Goal: Task Accomplishment & Management: Use online tool/utility

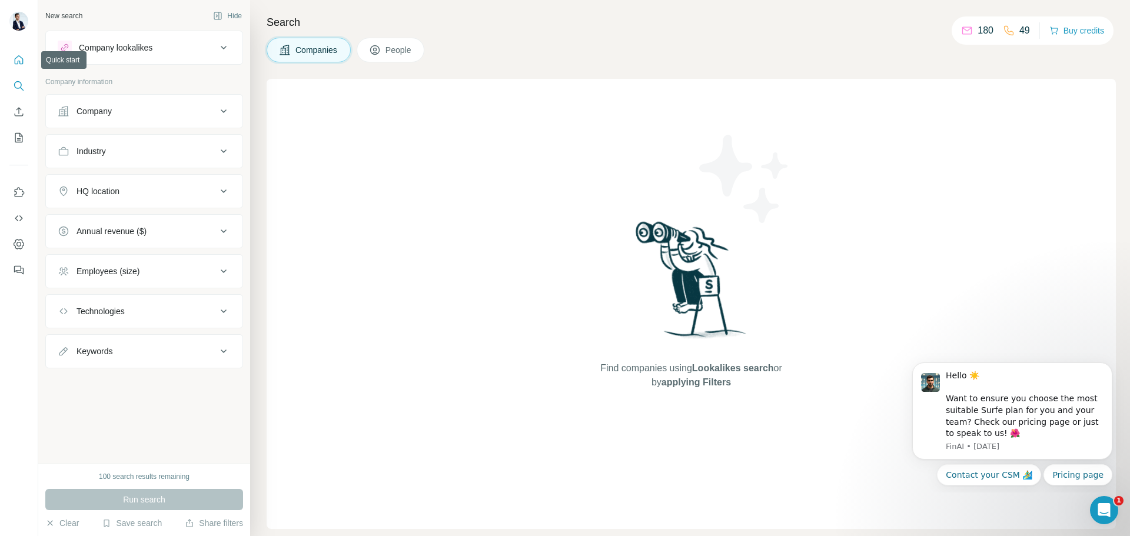
click at [13, 59] on icon "Quick start" at bounding box center [19, 60] width 12 height 12
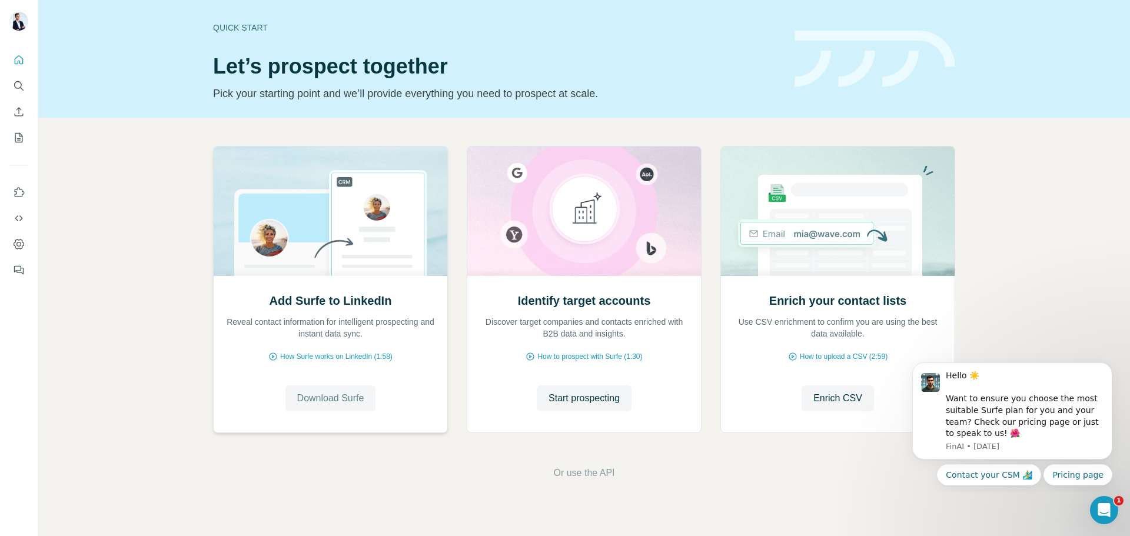
click at [340, 394] on span "Download Surfe" at bounding box center [330, 398] width 67 height 14
click at [21, 79] on button "Search" at bounding box center [18, 85] width 19 height 21
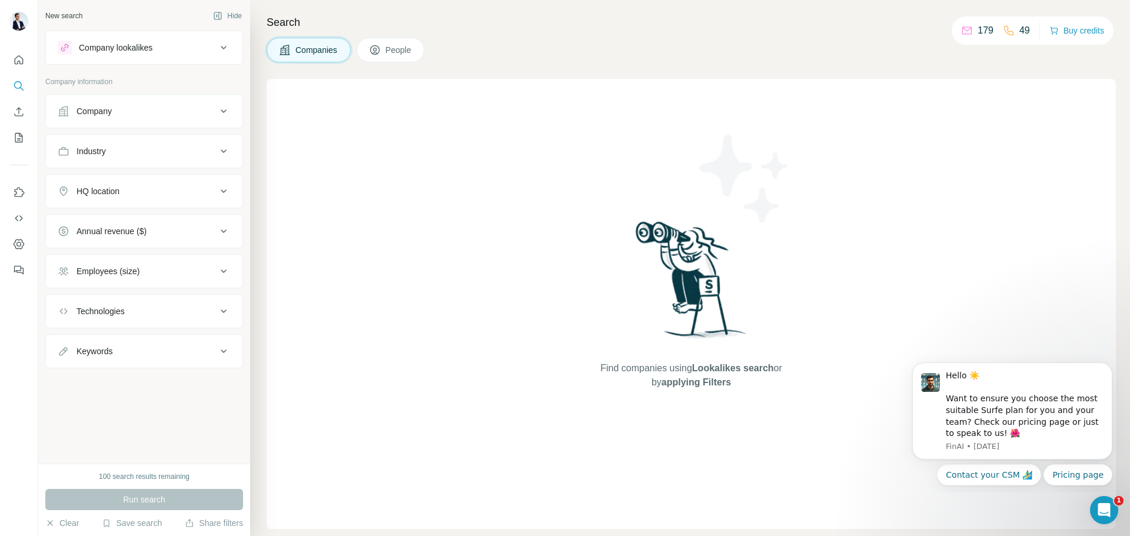
click at [115, 42] on div "Company lookalikes" at bounding box center [116, 48] width 74 height 12
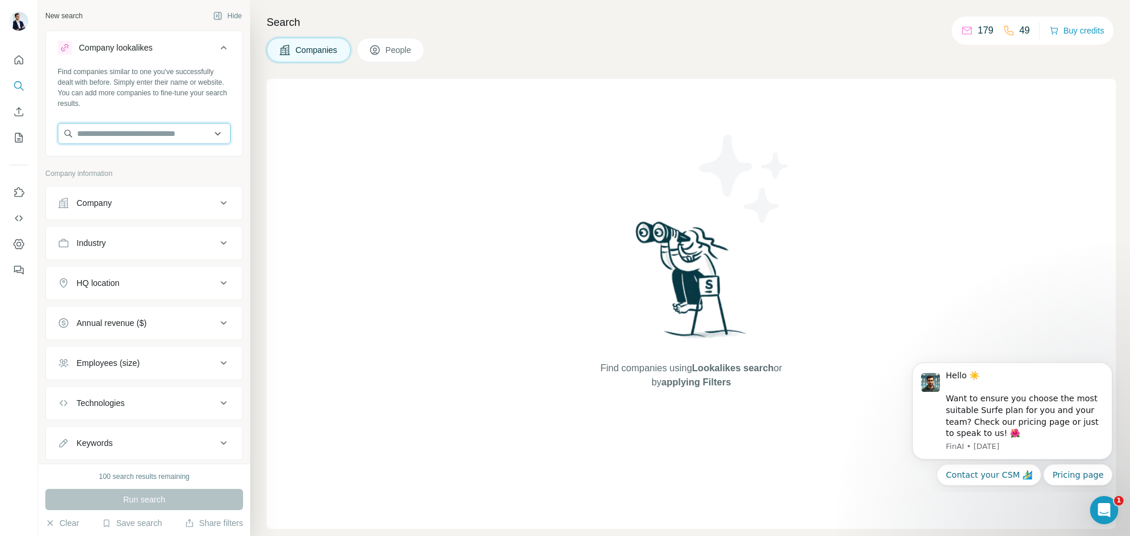
click at [102, 131] on input "text" at bounding box center [144, 133] width 173 height 21
type input "**********"
click at [145, 107] on div "Find companies similar to one you've successfully dealt with before. Simply ent…" at bounding box center [144, 87] width 173 height 42
click at [137, 134] on input "text" at bounding box center [144, 133] width 173 height 21
paste input "**********"
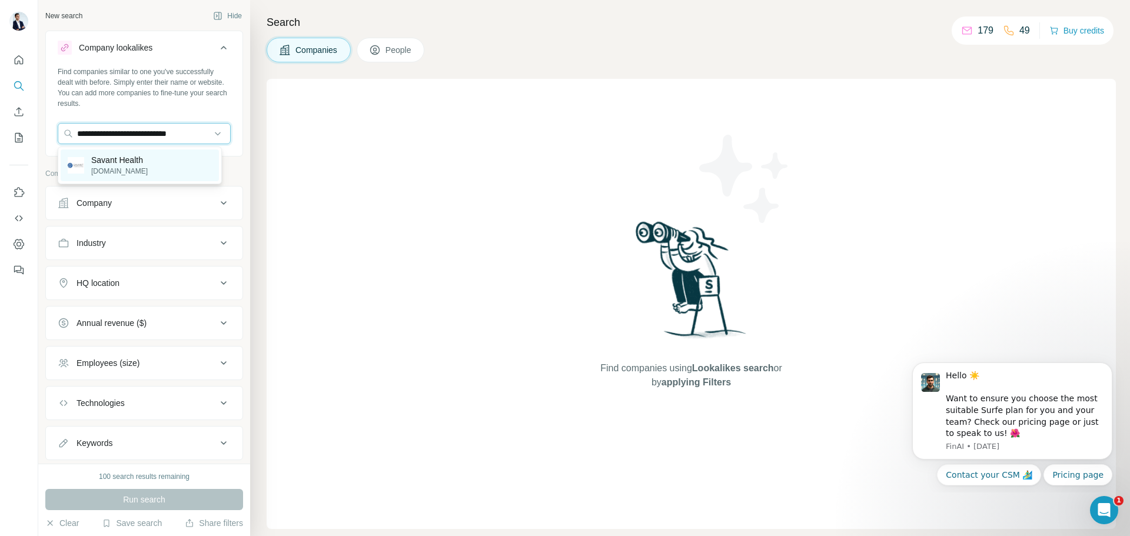
type input "**********"
click at [160, 162] on div "Savant Health savant-health.com" at bounding box center [140, 165] width 158 height 32
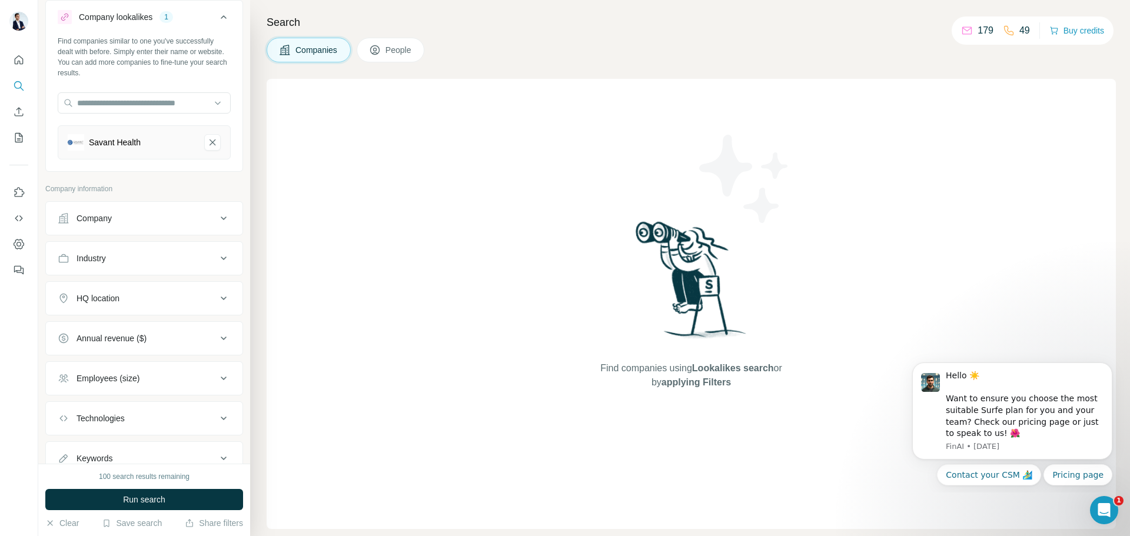
scroll to position [75, 0]
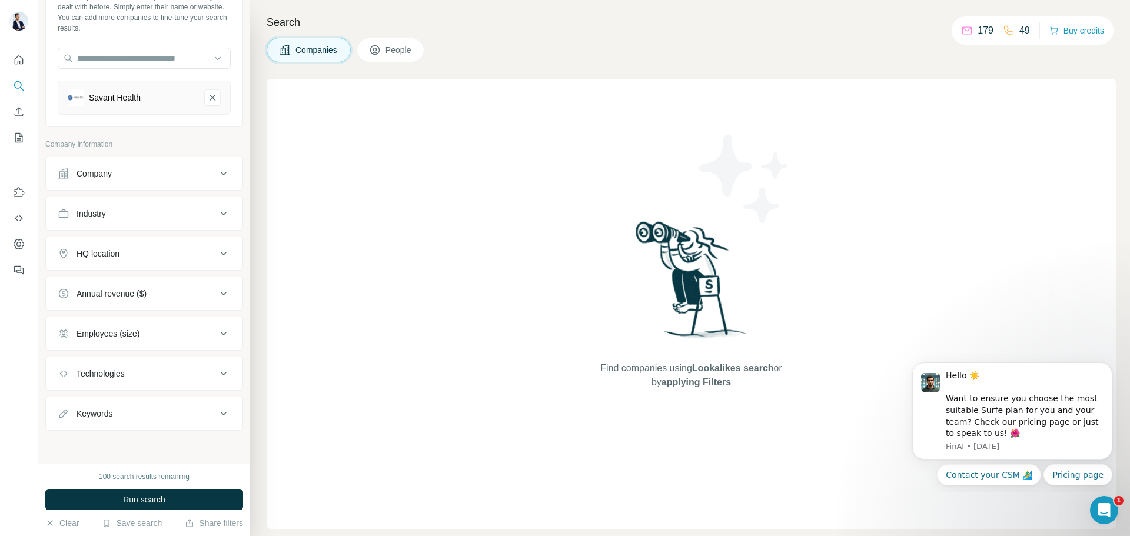
click at [117, 262] on button "HQ location" at bounding box center [144, 254] width 197 height 28
click at [122, 285] on input "text" at bounding box center [144, 282] width 173 height 21
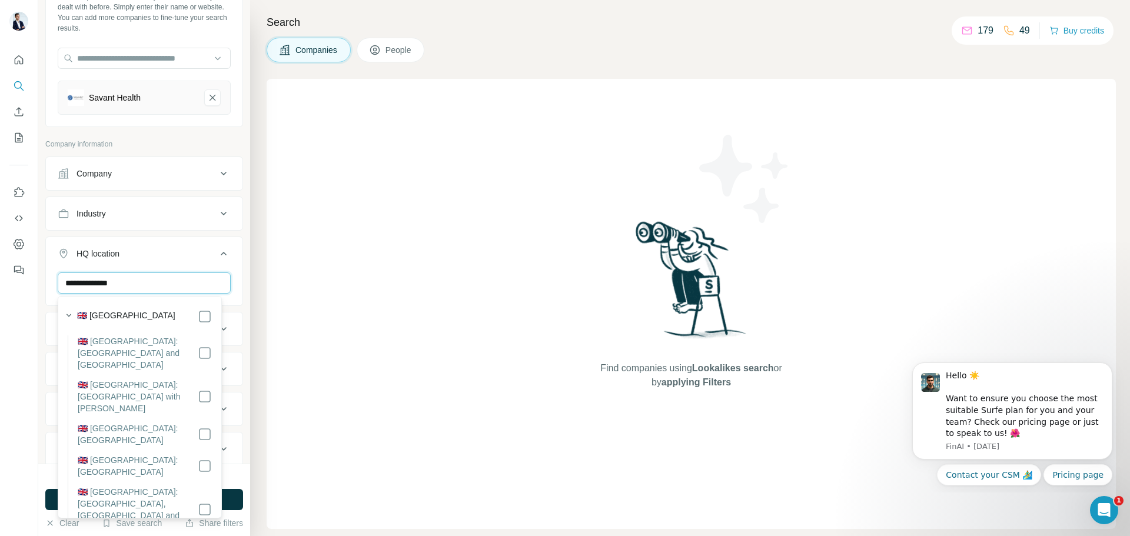
type input "**********"
click at [155, 315] on div "🇬🇧 United Kingdom" at bounding box center [144, 317] width 135 height 14
click at [198, 317] on icon at bounding box center [205, 317] width 14 height 14
click at [221, 254] on icon at bounding box center [224, 254] width 6 height 4
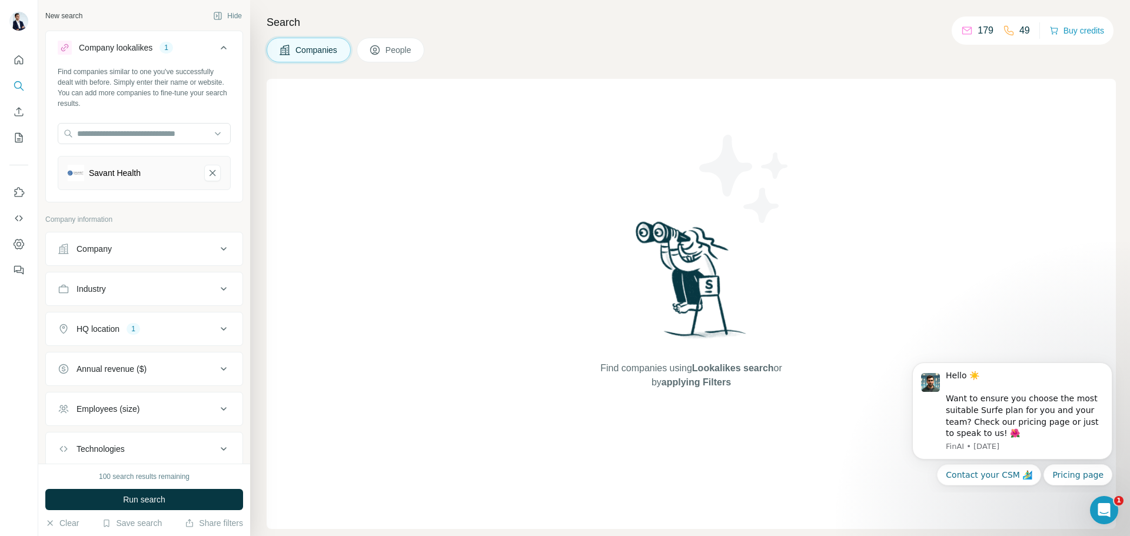
click at [139, 250] on div "Company" at bounding box center [137, 249] width 159 height 12
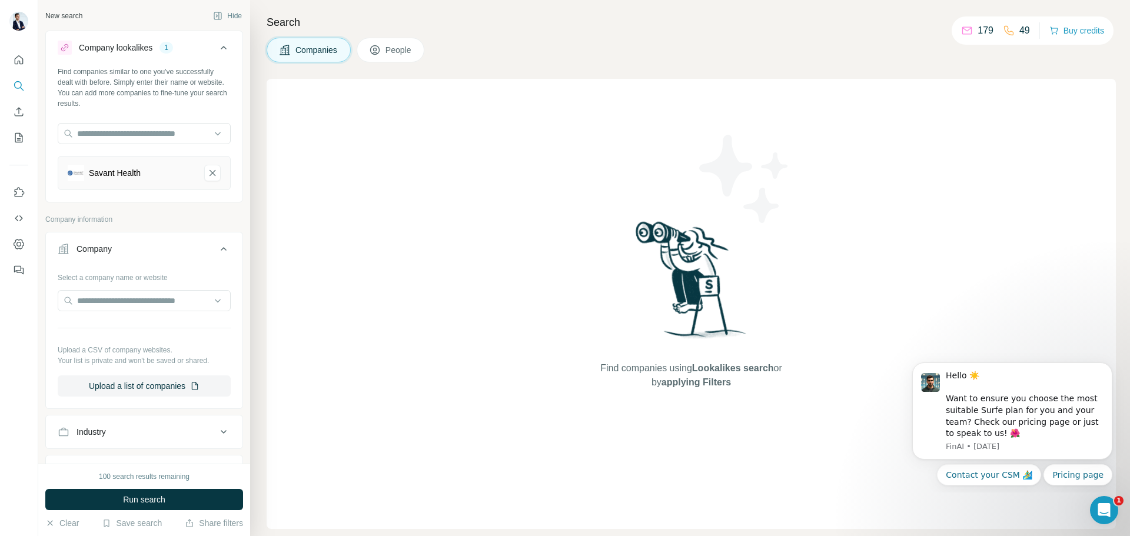
click at [151, 245] on div "Company" at bounding box center [137, 249] width 159 height 12
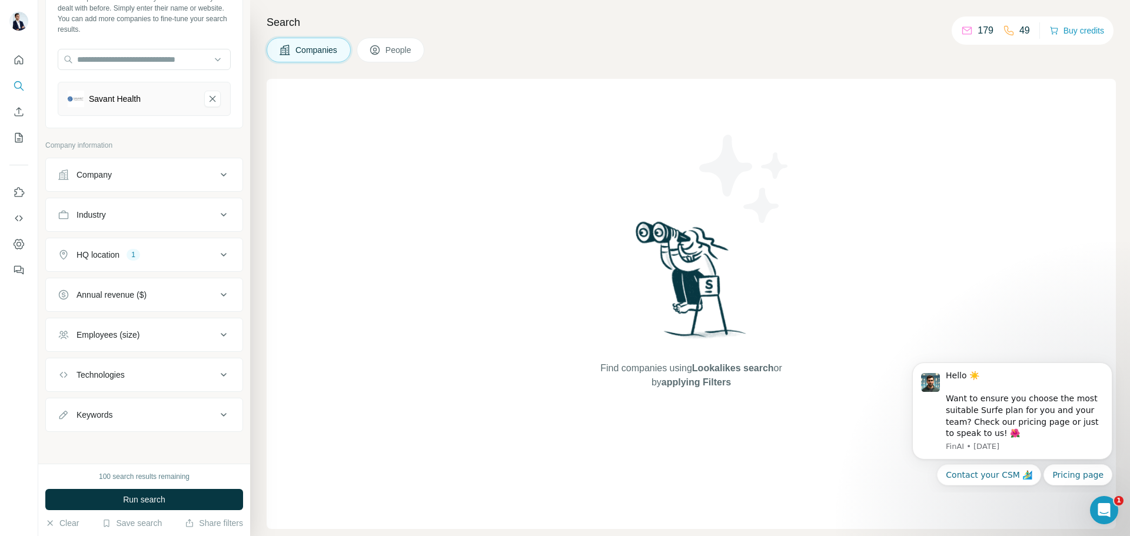
scroll to position [75, 0]
click at [182, 499] on button "Run search" at bounding box center [144, 499] width 198 height 21
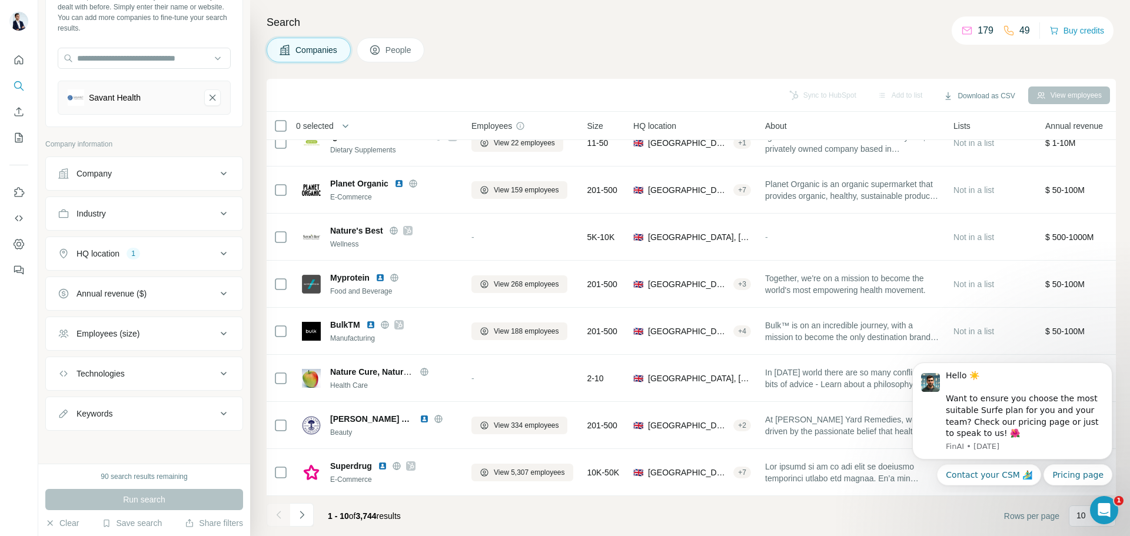
scroll to position [0, 0]
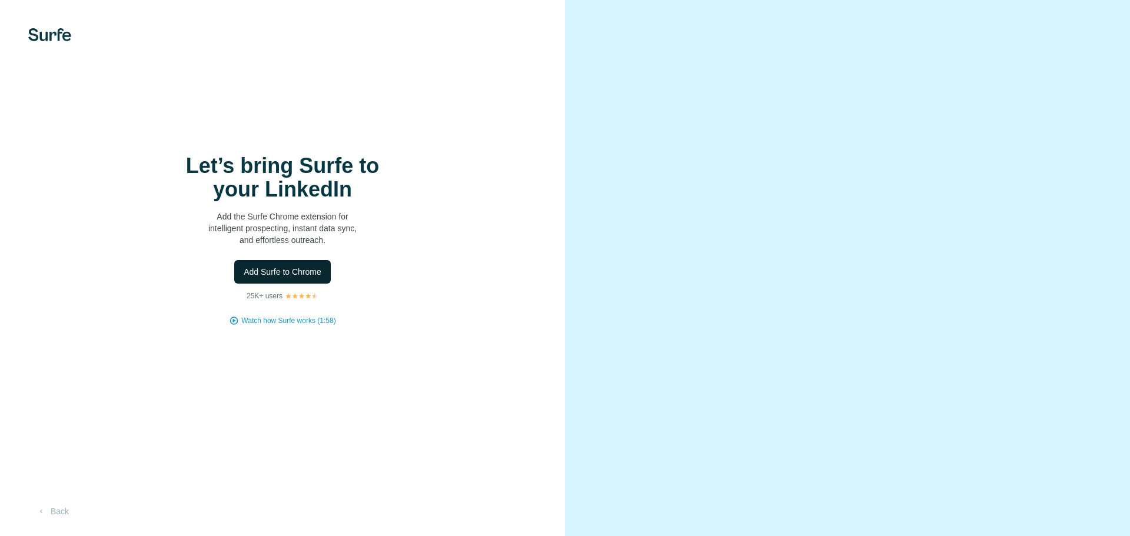
click at [316, 279] on button "Add Surfe to Chrome" at bounding box center [282, 272] width 97 height 24
